Goal: Information Seeking & Learning: Understand process/instructions

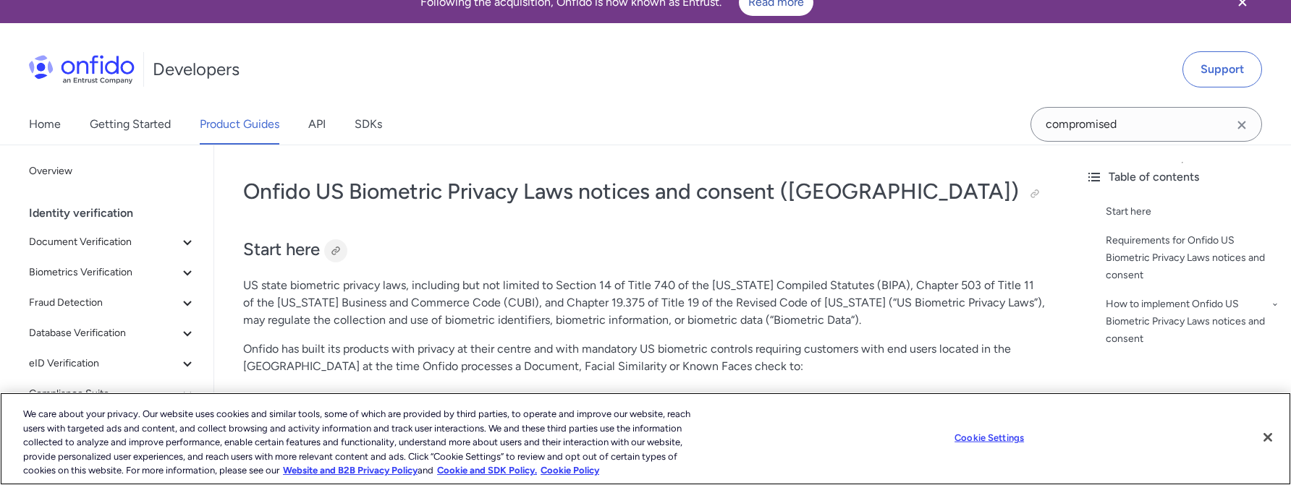
scroll to position [21, 0]
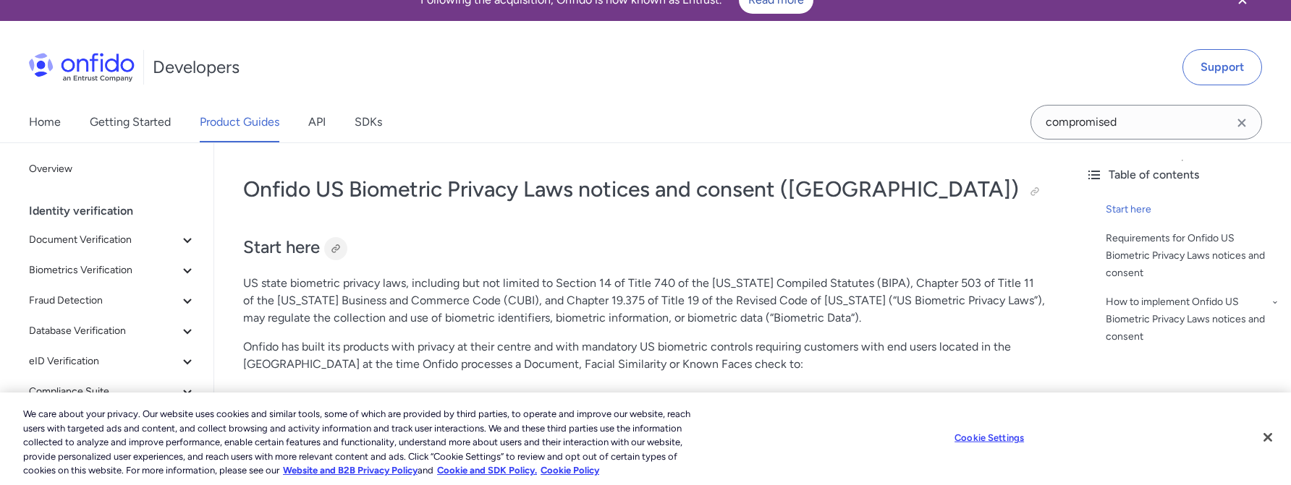
click at [335, 250] on div at bounding box center [336, 249] width 12 height 12
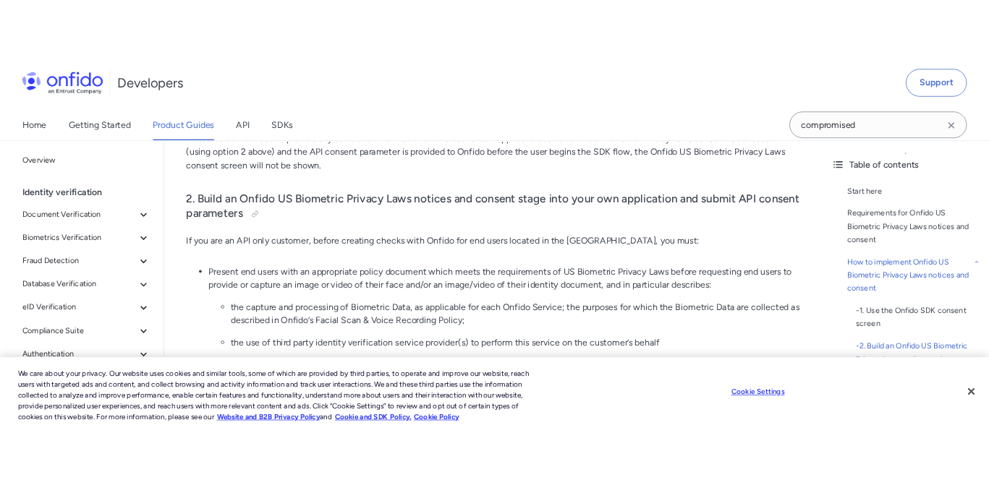
scroll to position [1767, 0]
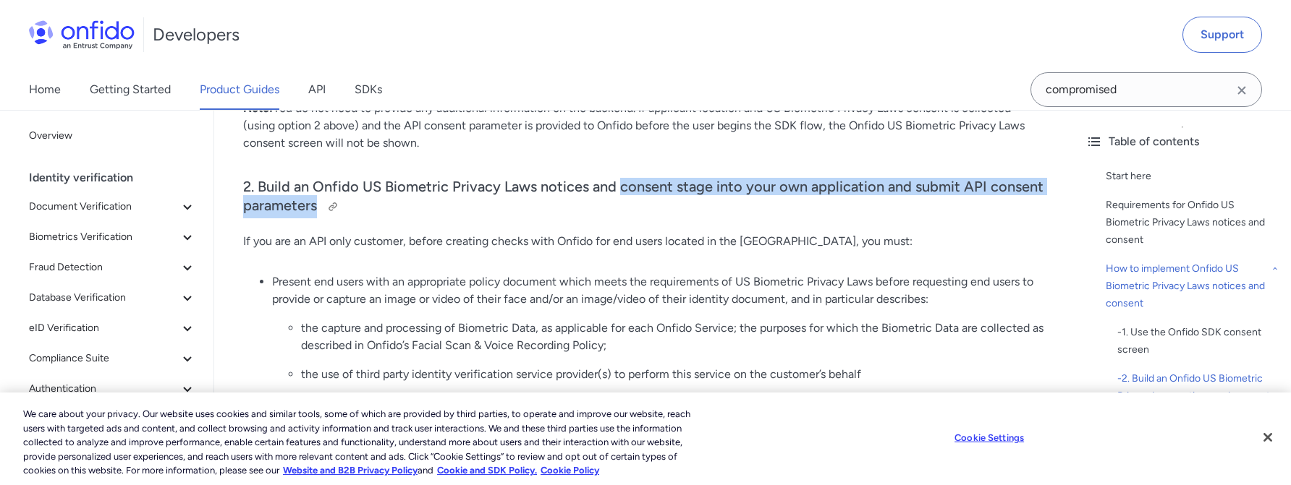
drag, startPoint x: 621, startPoint y: 151, endPoint x: 678, endPoint y: 174, distance: 61.7
click at [678, 178] on h3 "2. Build an Onfido US Biometric Privacy Laws notices and consent stage into you…" at bounding box center [644, 198] width 802 height 41
copy h3 "consent stage into your own application and submit API consent parameters"
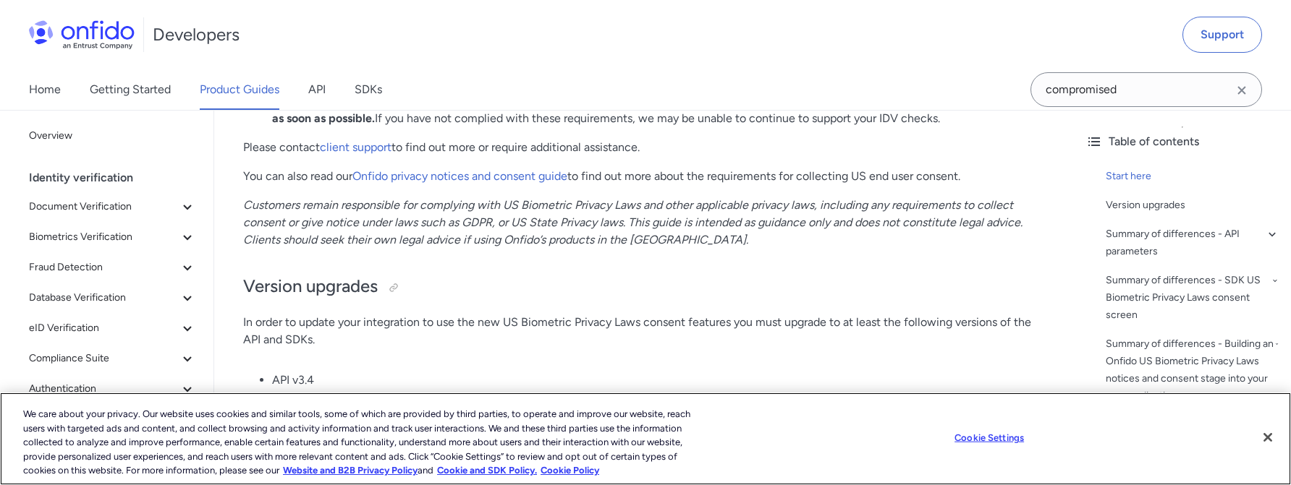
scroll to position [539, 0]
